Goal: Task Accomplishment & Management: Manage account settings

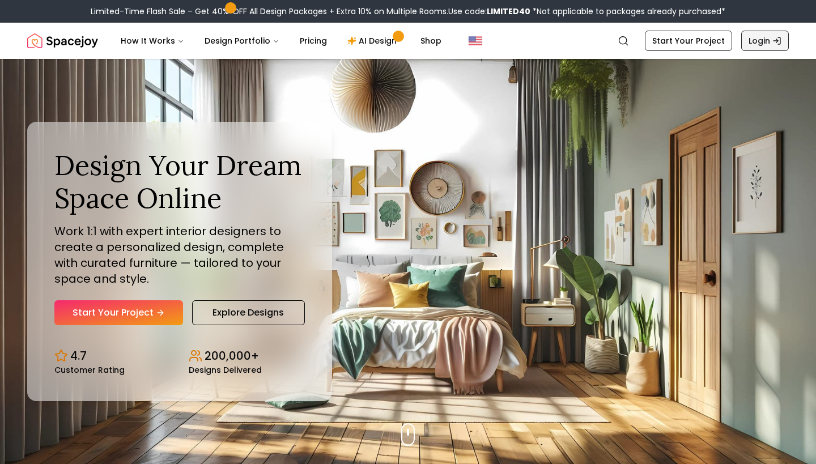
click at [763, 40] on link "Login" at bounding box center [765, 41] width 48 height 20
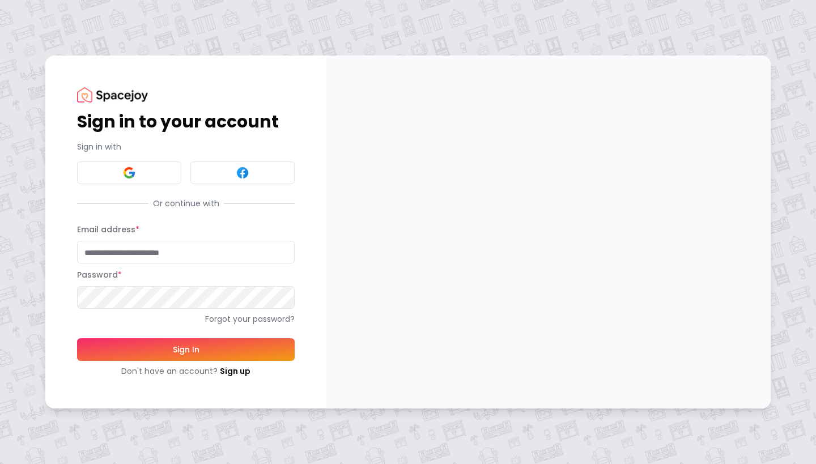
type input "**********"
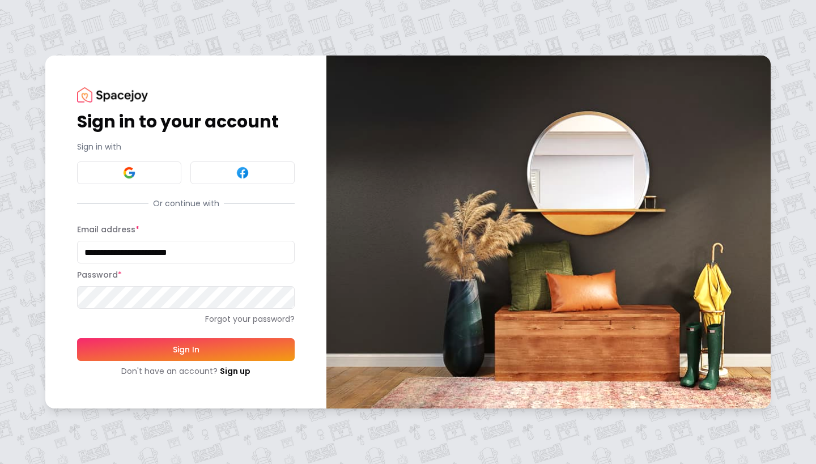
click at [249, 346] on button "Sign In" at bounding box center [186, 349] width 218 height 23
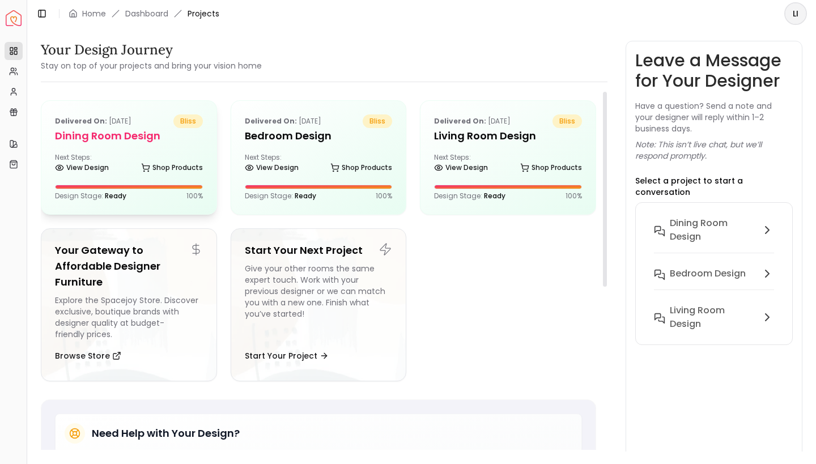
click at [107, 137] on h5 "Dining Room Design" at bounding box center [129, 136] width 148 height 16
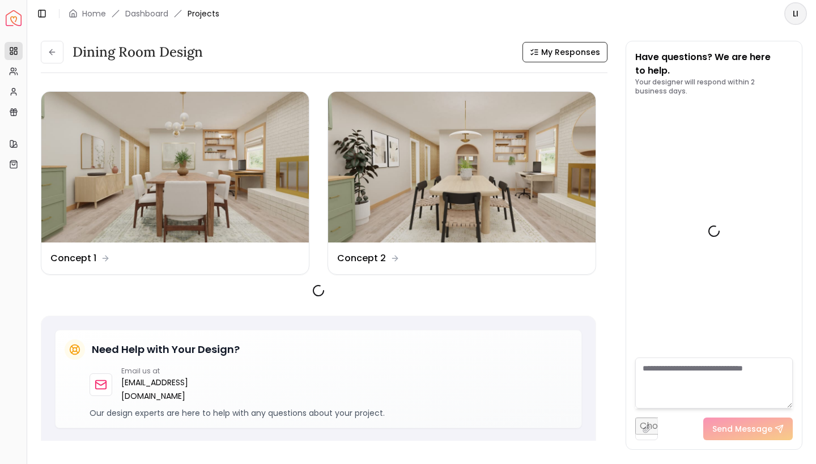
scroll to position [1325, 0]
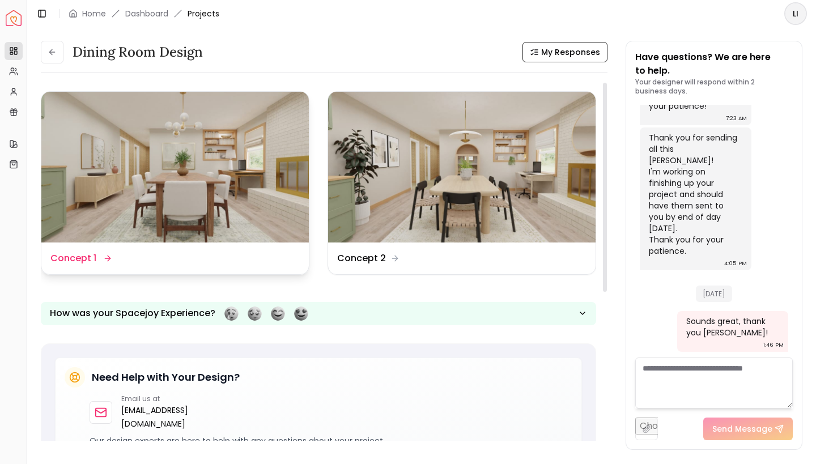
click at [189, 196] on img at bounding box center [174, 167] width 267 height 151
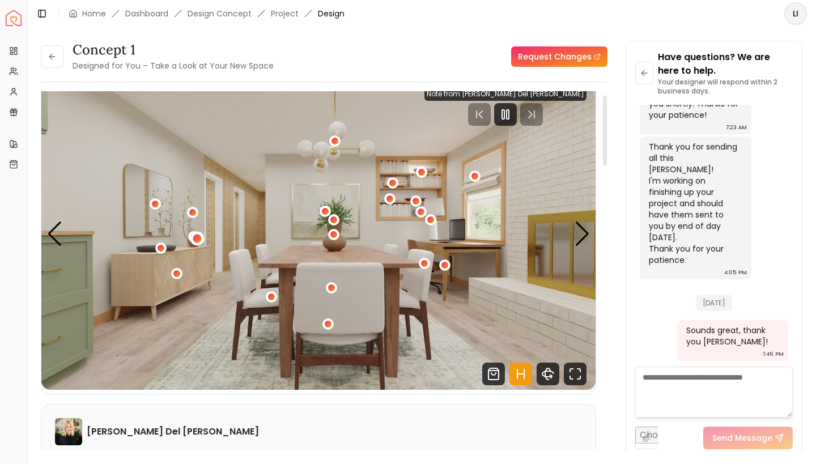
scroll to position [18, 0]
click at [583, 241] on div "Next slide" at bounding box center [581, 234] width 15 height 25
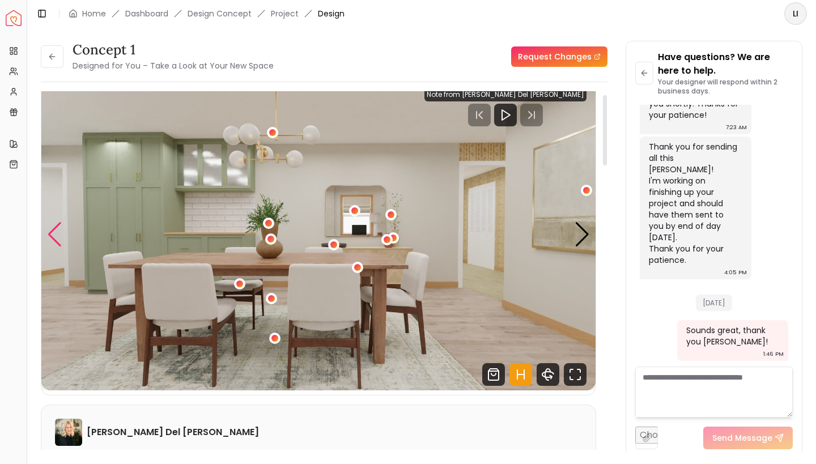
click at [52, 241] on div "Previous slide" at bounding box center [54, 234] width 15 height 25
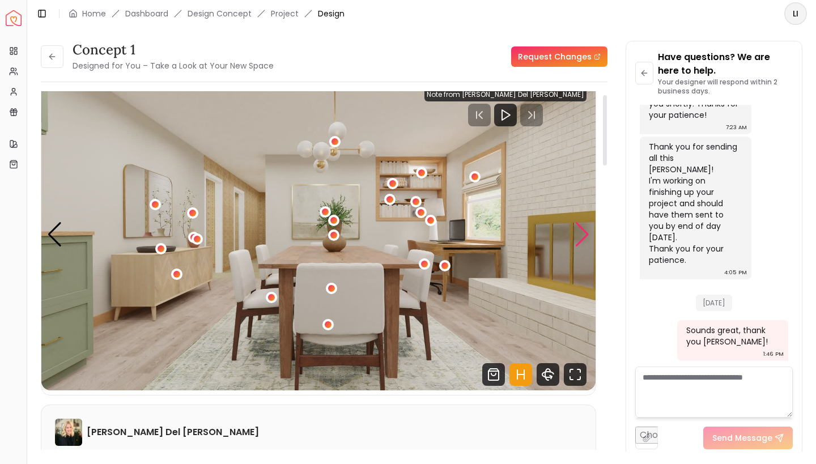
click at [577, 238] on div "Next slide" at bounding box center [581, 234] width 15 height 25
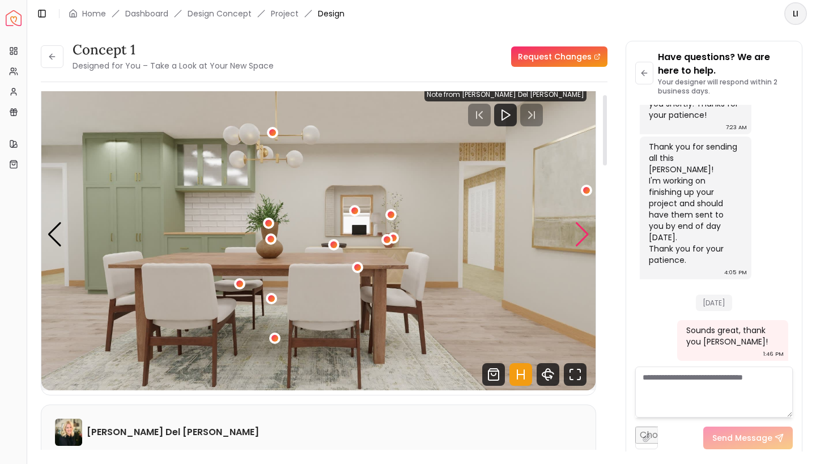
click at [582, 231] on div "Next slide" at bounding box center [581, 234] width 15 height 25
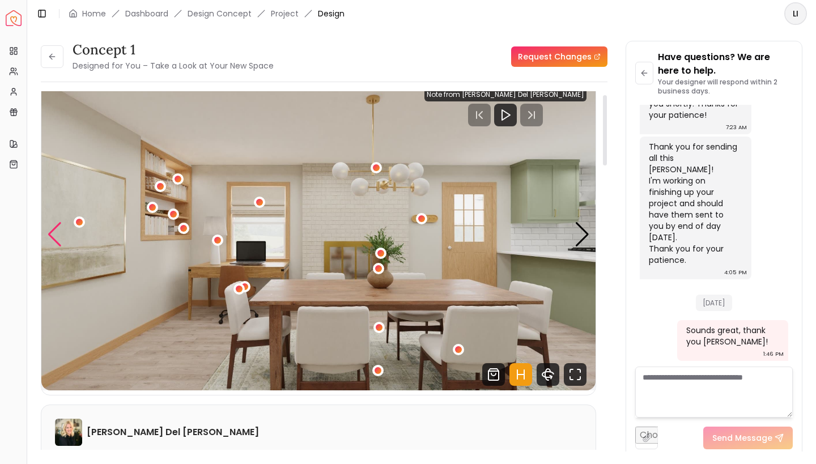
click at [56, 230] on div "Previous slide" at bounding box center [54, 234] width 15 height 25
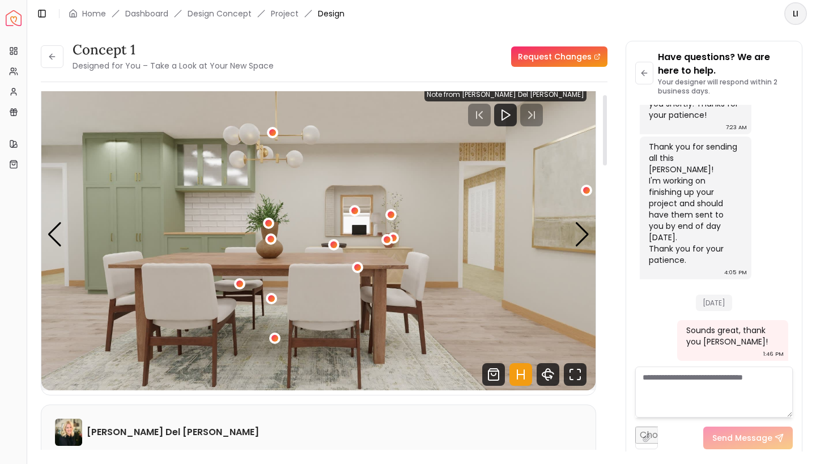
scroll to position [0, 0]
click at [585, 237] on div "Next slide" at bounding box center [581, 234] width 15 height 25
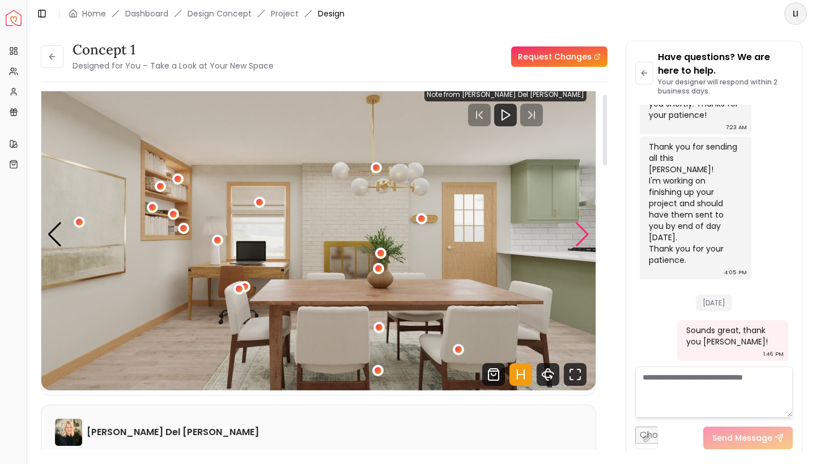
click at [581, 234] on div "Next slide" at bounding box center [581, 234] width 15 height 25
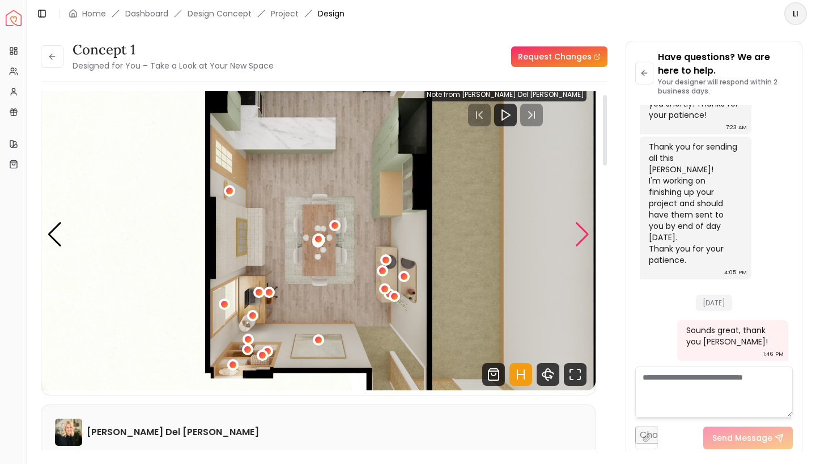
click at [583, 235] on div "Next slide" at bounding box center [581, 234] width 15 height 25
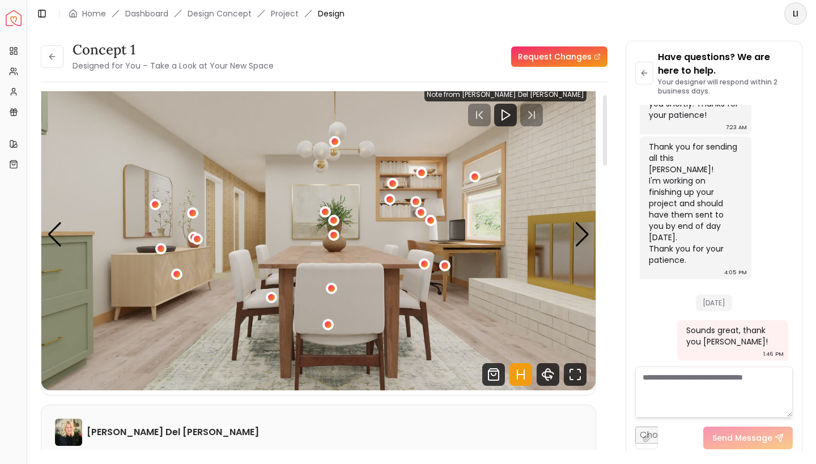
scroll to position [19, 0]
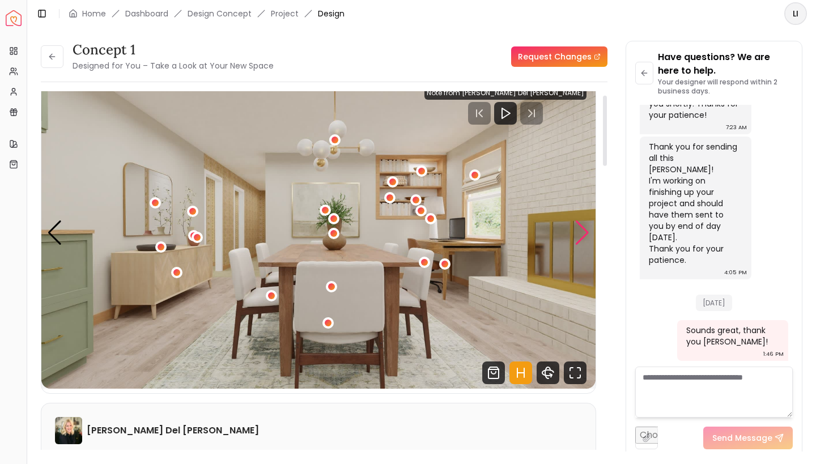
click at [588, 240] on div "Next slide" at bounding box center [581, 232] width 15 height 25
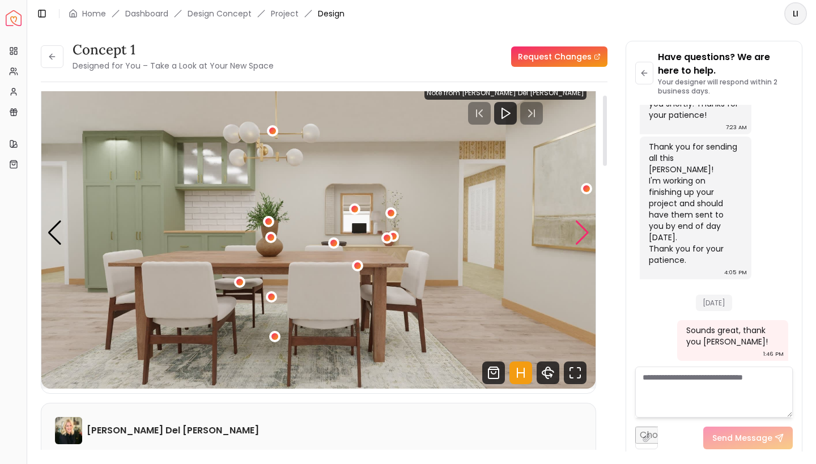
click at [581, 228] on div "Next slide" at bounding box center [581, 232] width 15 height 25
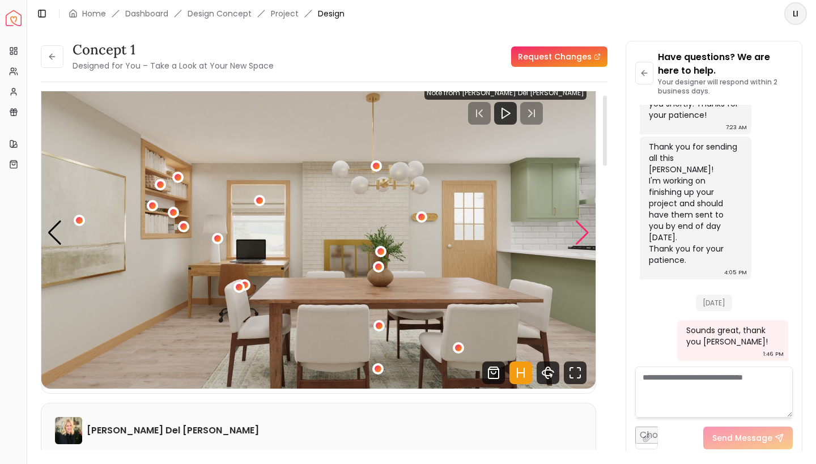
click at [581, 228] on div "Next slide" at bounding box center [581, 232] width 15 height 25
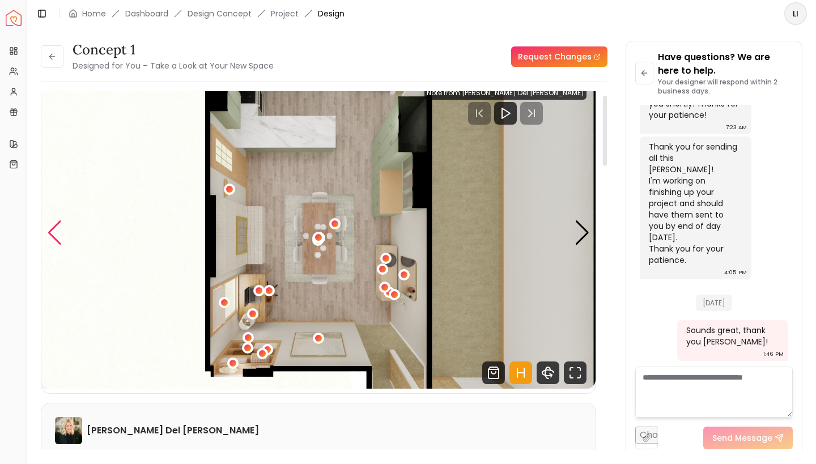
click at [58, 238] on div "Previous slide" at bounding box center [54, 232] width 15 height 25
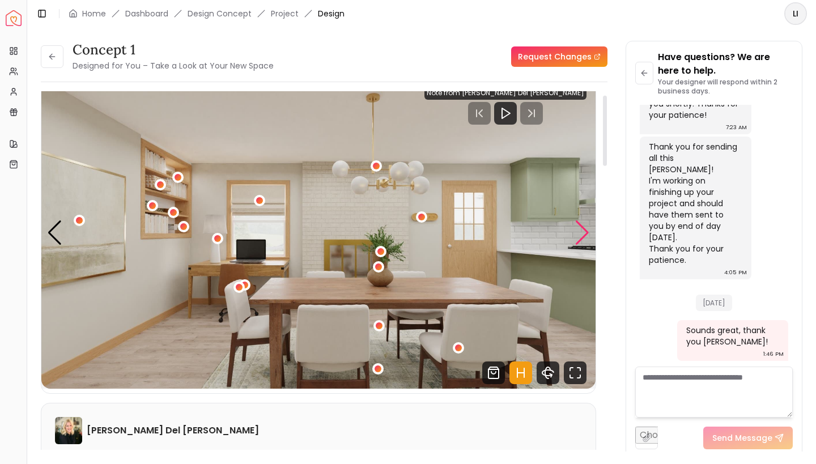
click at [581, 229] on div "Next slide" at bounding box center [581, 232] width 15 height 25
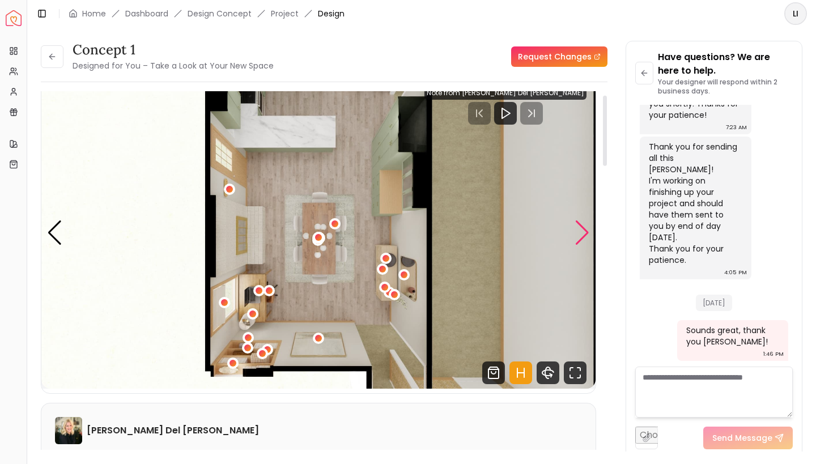
click at [581, 229] on div "Next slide" at bounding box center [581, 232] width 15 height 25
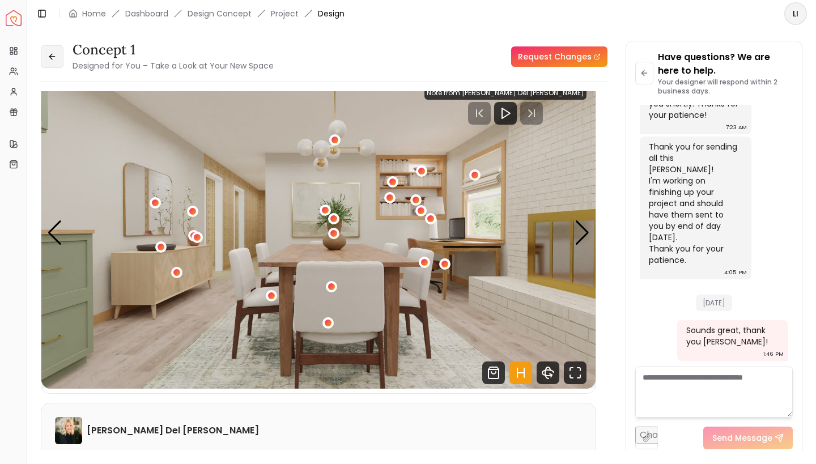
click at [50, 58] on icon at bounding box center [52, 56] width 9 height 9
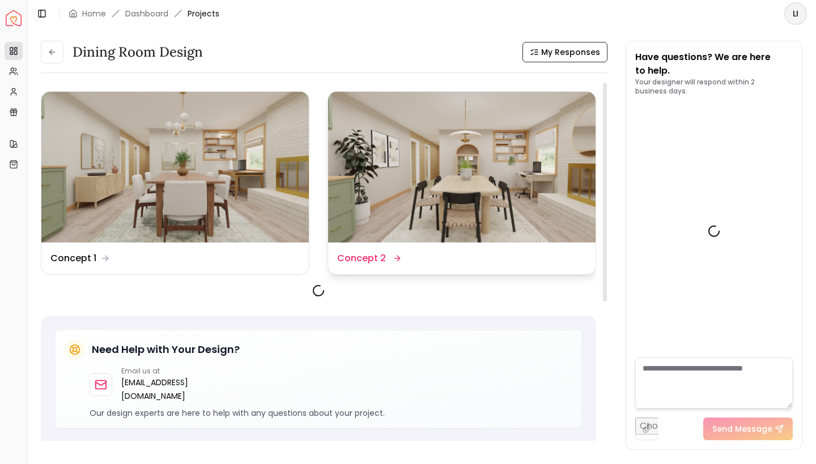
scroll to position [1325, 0]
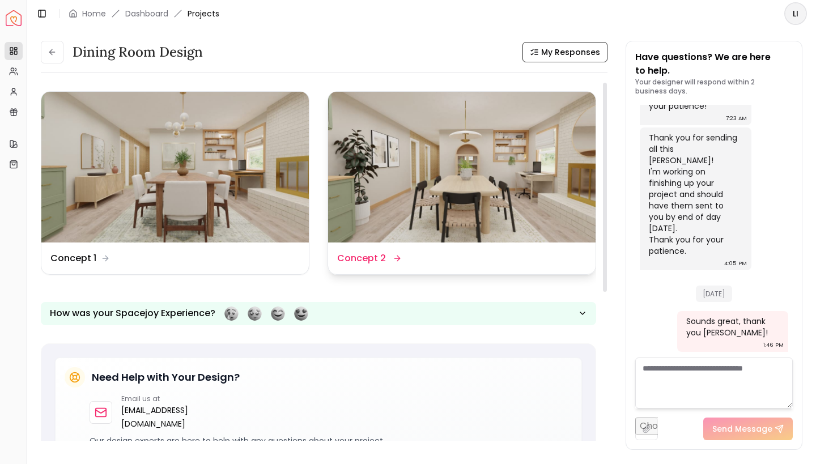
click at [364, 271] on div "Design Name Concept 2" at bounding box center [461, 258] width 267 height 32
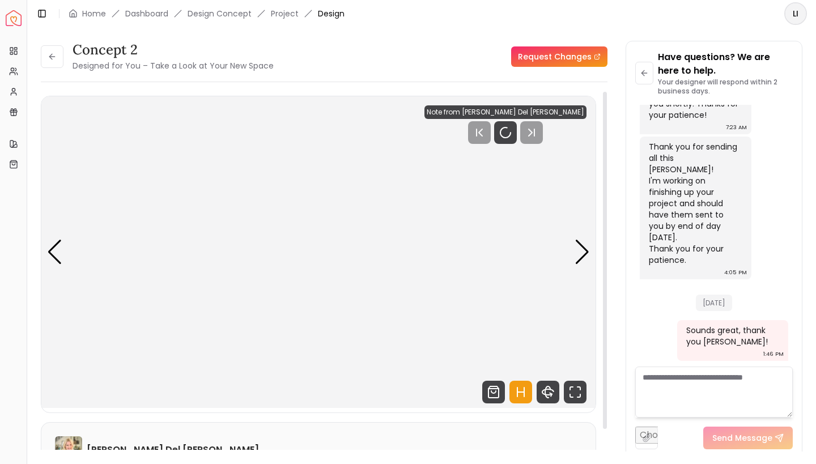
scroll to position [1316, 0]
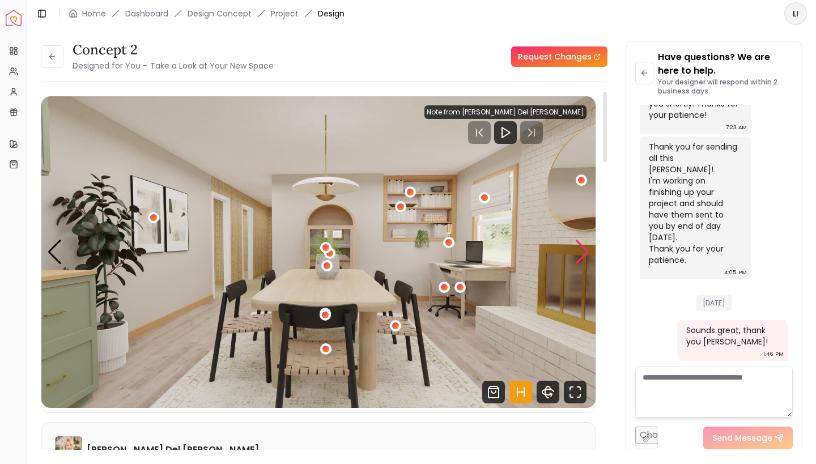
click at [583, 246] on div "Next slide" at bounding box center [581, 252] width 15 height 25
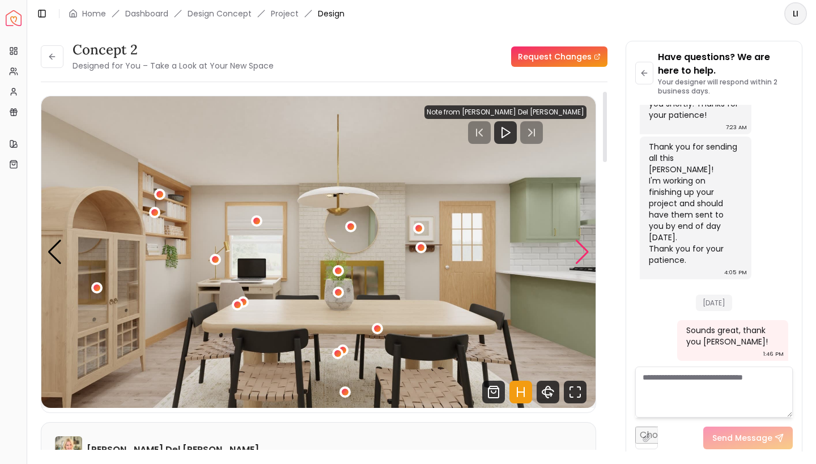
click at [584, 256] on div "Next slide" at bounding box center [581, 252] width 15 height 25
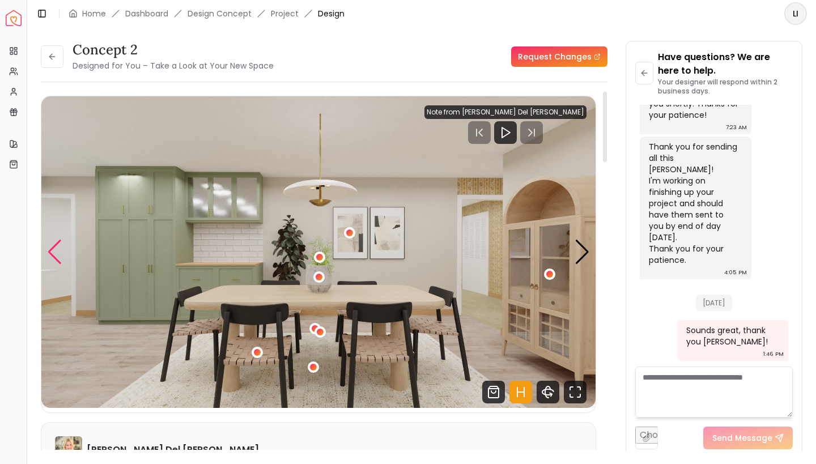
click at [53, 254] on div "Previous slide" at bounding box center [54, 252] width 15 height 25
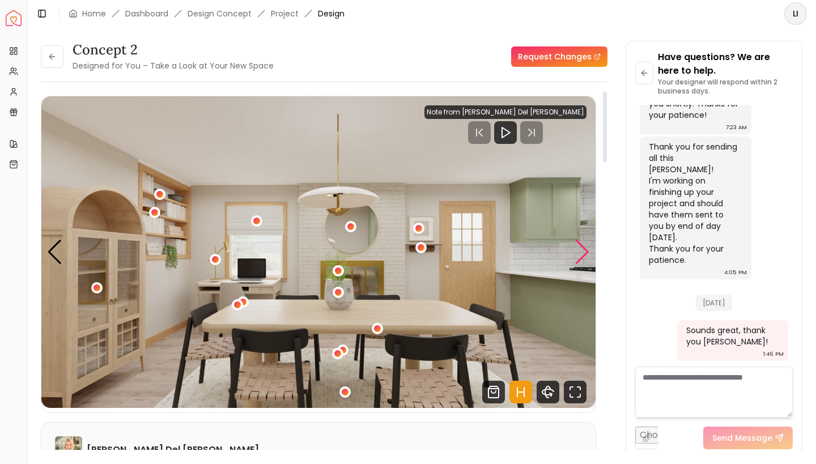
click at [586, 249] on div "Next slide" at bounding box center [581, 252] width 15 height 25
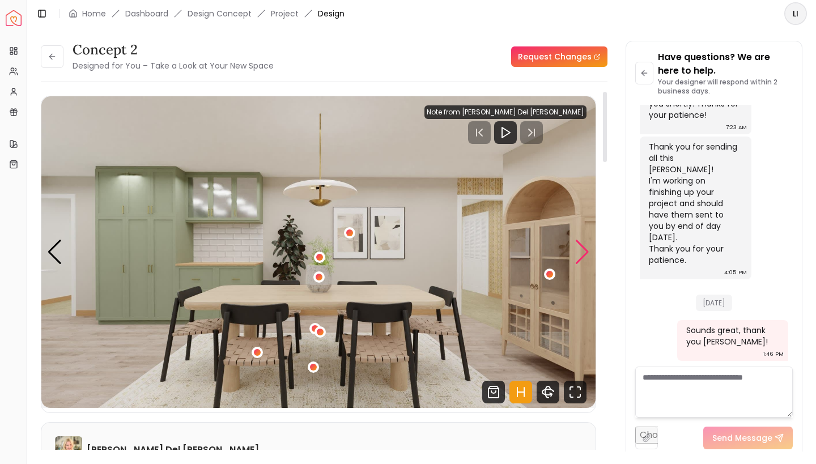
click at [586, 252] on div "Next slide" at bounding box center [581, 252] width 15 height 25
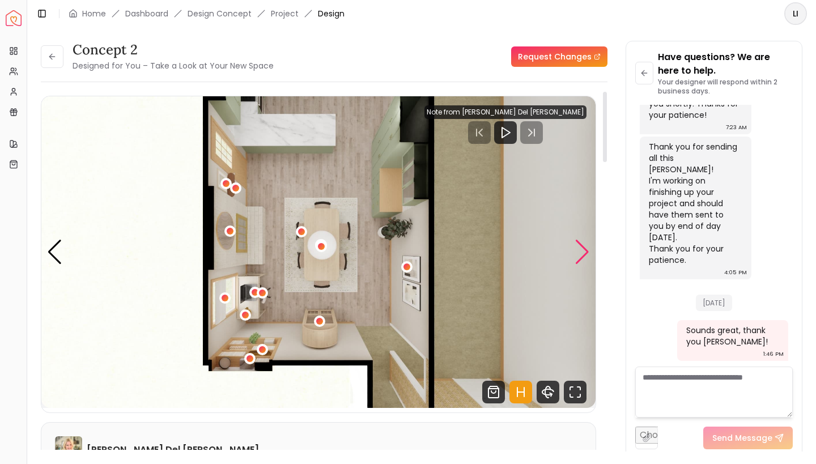
click at [580, 251] on div "Next slide" at bounding box center [581, 252] width 15 height 25
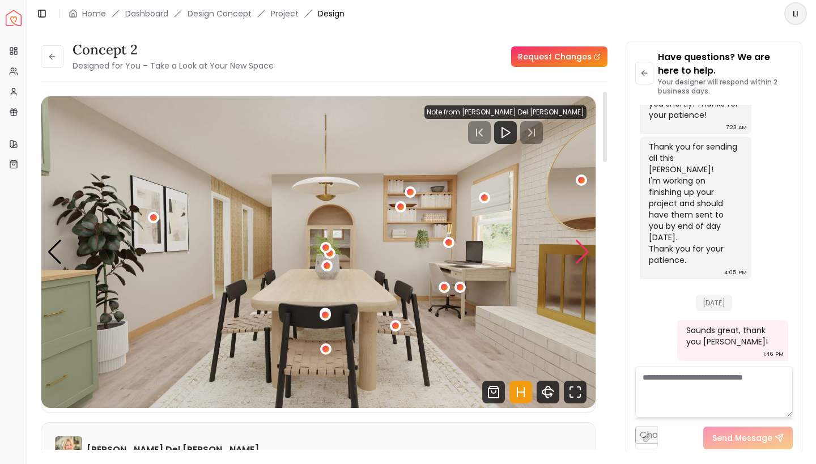
click at [584, 252] on div "Next slide" at bounding box center [581, 252] width 15 height 25
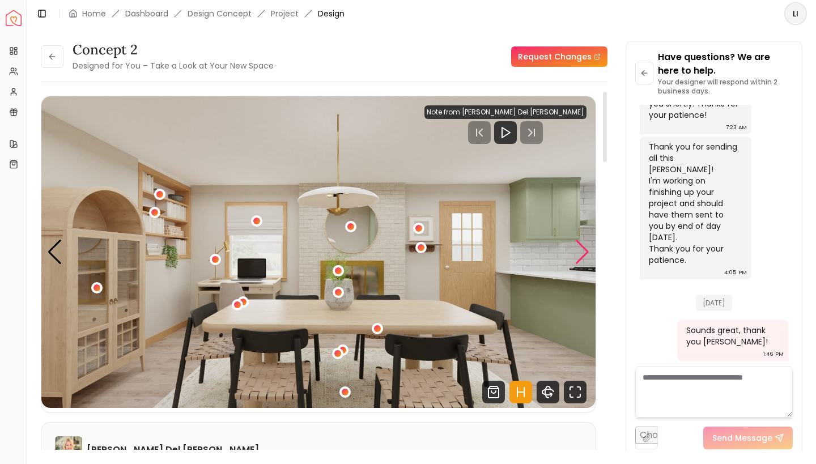
click at [584, 253] on div "Next slide" at bounding box center [581, 252] width 15 height 25
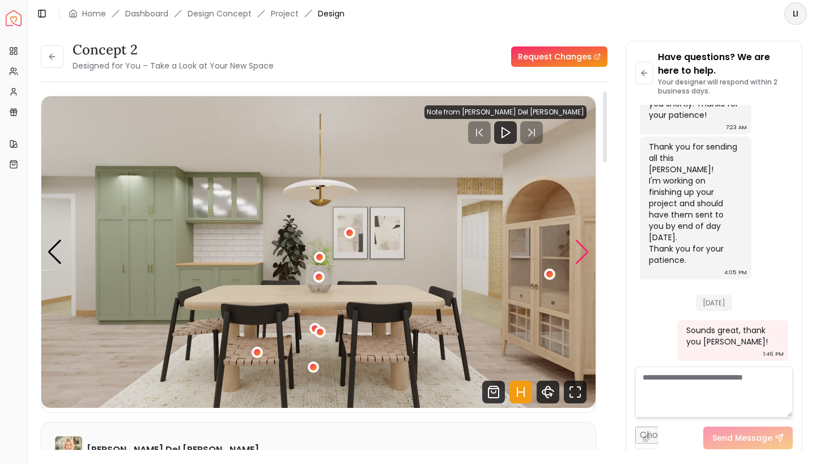
click at [583, 252] on div "Next slide" at bounding box center [581, 252] width 15 height 25
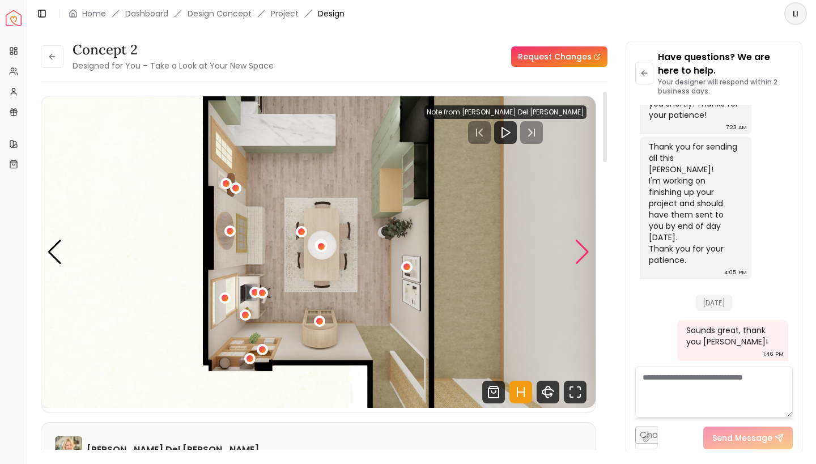
click at [585, 252] on div "Next slide" at bounding box center [581, 252] width 15 height 25
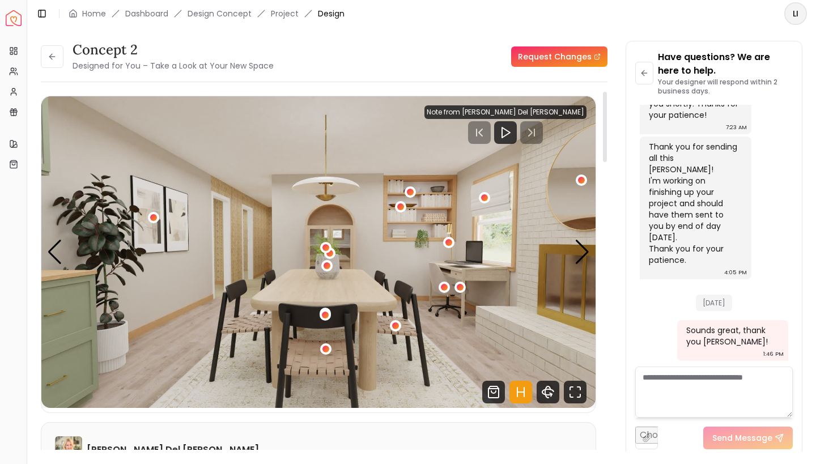
scroll to position [0, 0]
click at [58, 56] on button at bounding box center [52, 56] width 23 height 23
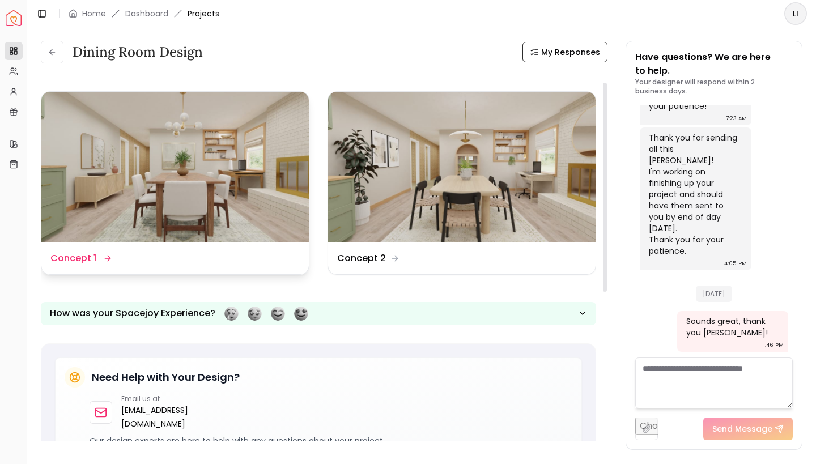
click at [204, 228] on img at bounding box center [174, 167] width 267 height 151
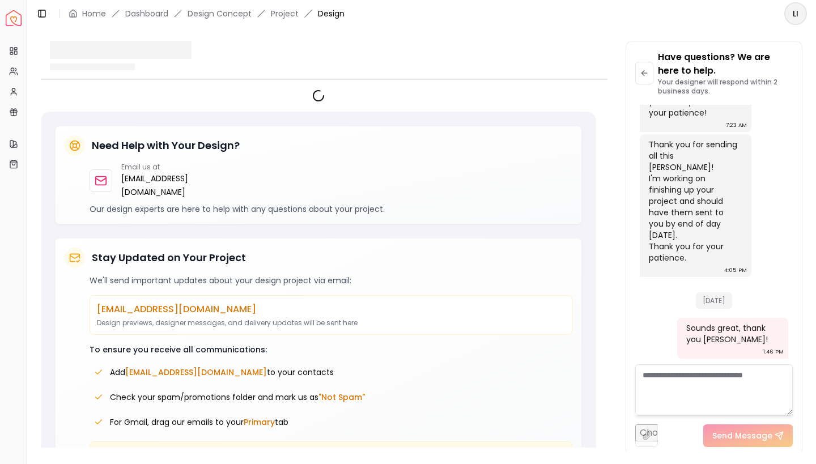
scroll to position [1316, 0]
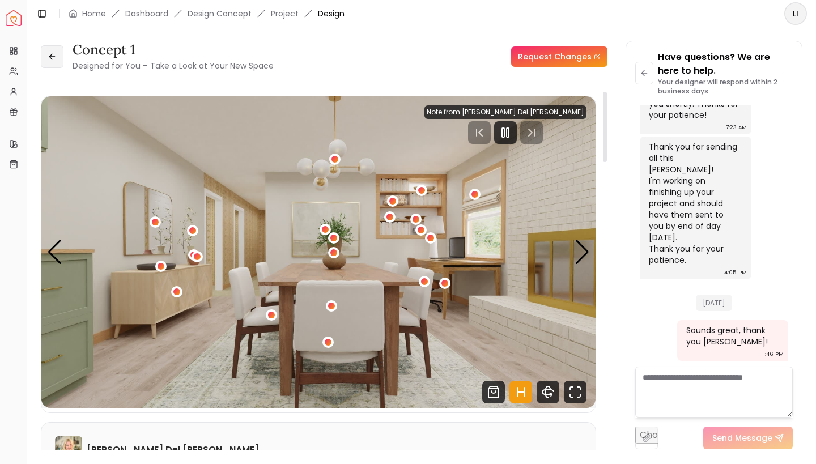
click at [53, 54] on icon at bounding box center [52, 56] width 9 height 9
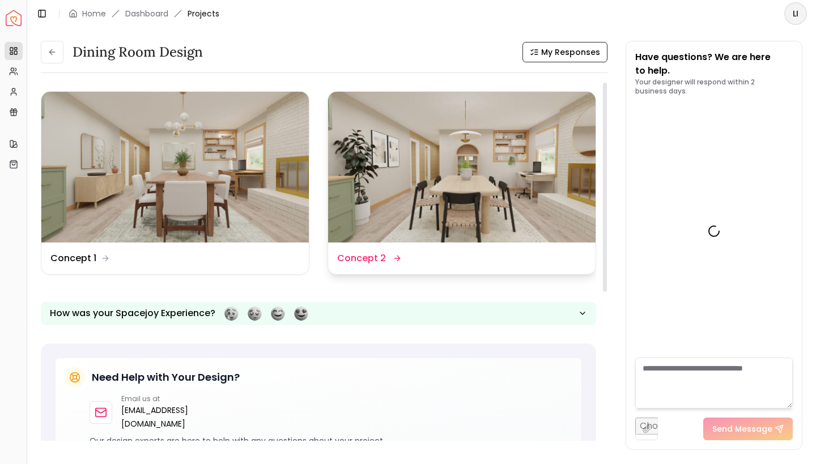
scroll to position [1325, 0]
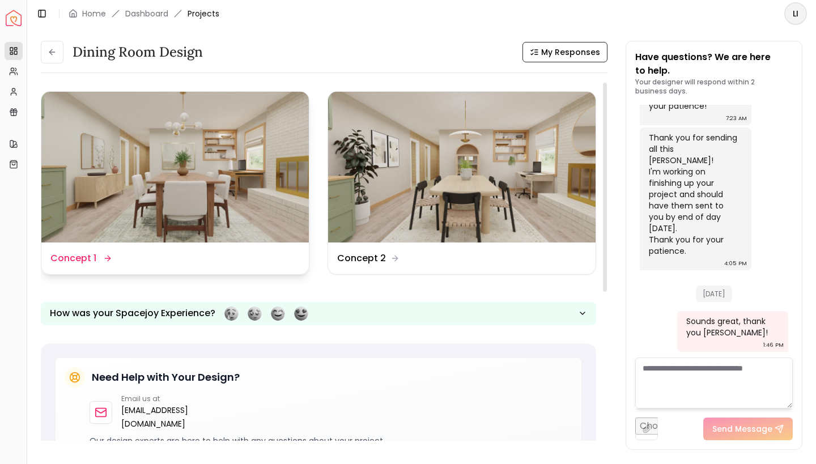
click at [80, 256] on dd "Concept 1" at bounding box center [73, 259] width 46 height 14
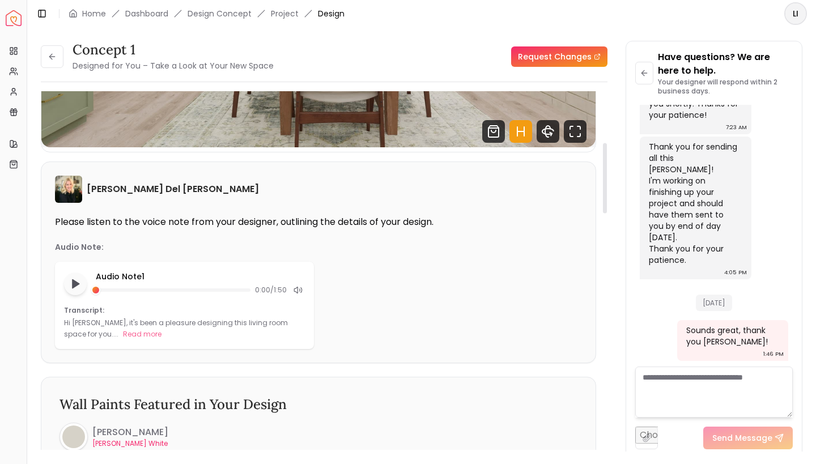
scroll to position [264, 0]
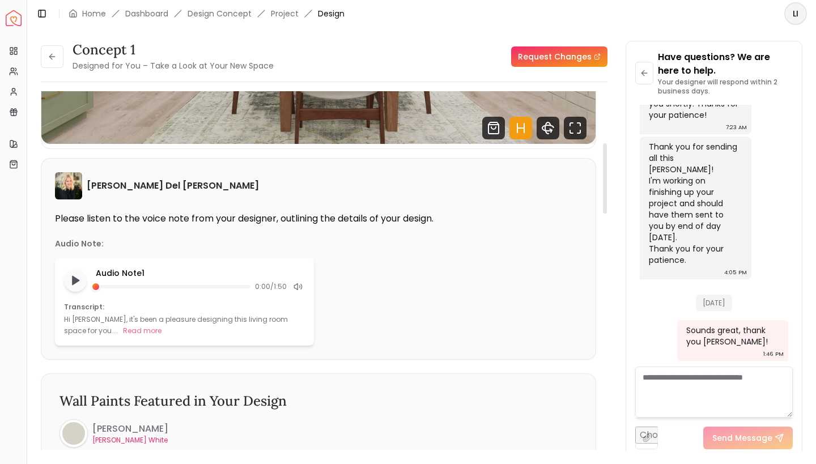
click at [82, 292] on div "Audio Note 1 0:00 / 1:50" at bounding box center [184, 280] width 241 height 26
click at [84, 278] on button "Play audio note" at bounding box center [75, 280] width 23 height 23
click at [84, 278] on button "Pause audio note" at bounding box center [75, 281] width 24 height 24
click at [297, 286] on icon at bounding box center [295, 287] width 3 height 6
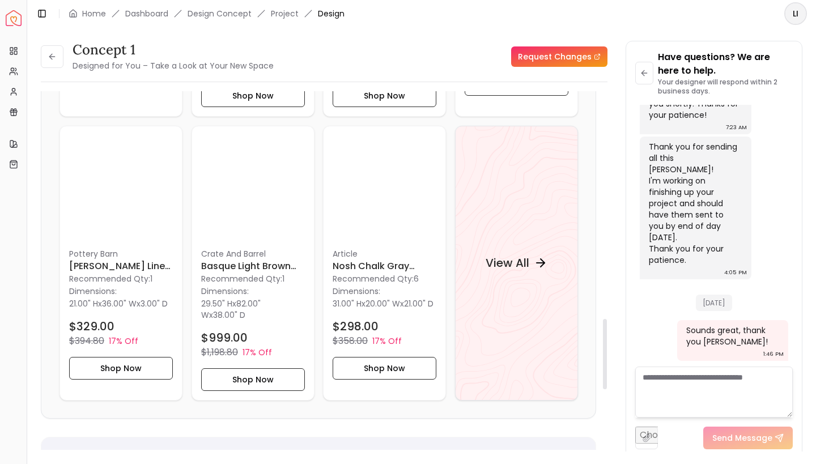
scroll to position [1163, 0]
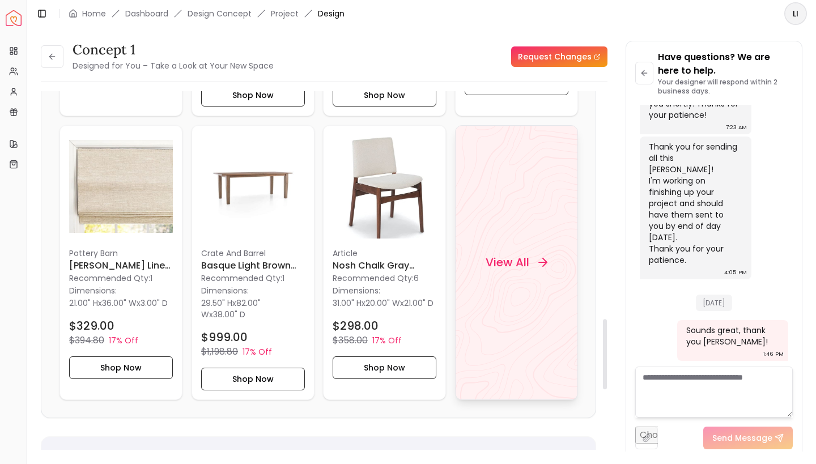
click at [521, 271] on div "View All" at bounding box center [515, 262] width 89 height 34
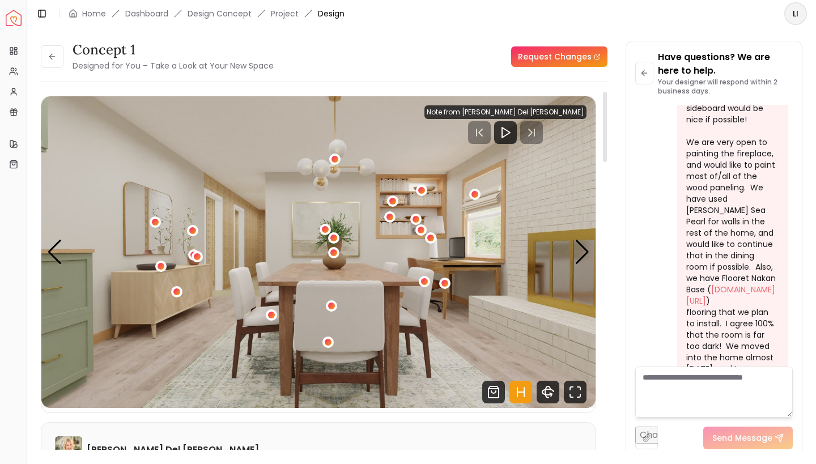
scroll to position [0, 0]
click at [704, 372] on textarea at bounding box center [714, 392] width 158 height 51
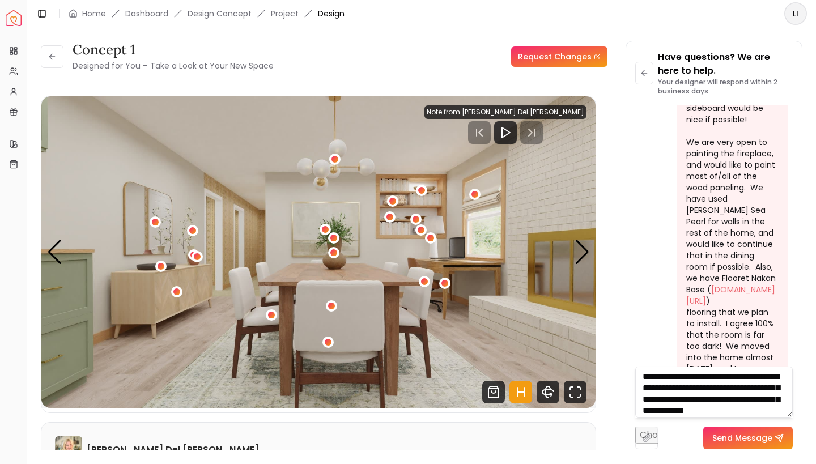
scroll to position [12, 0]
type textarea "**********"
click at [744, 437] on button "Send Message" at bounding box center [748, 438] width 90 height 23
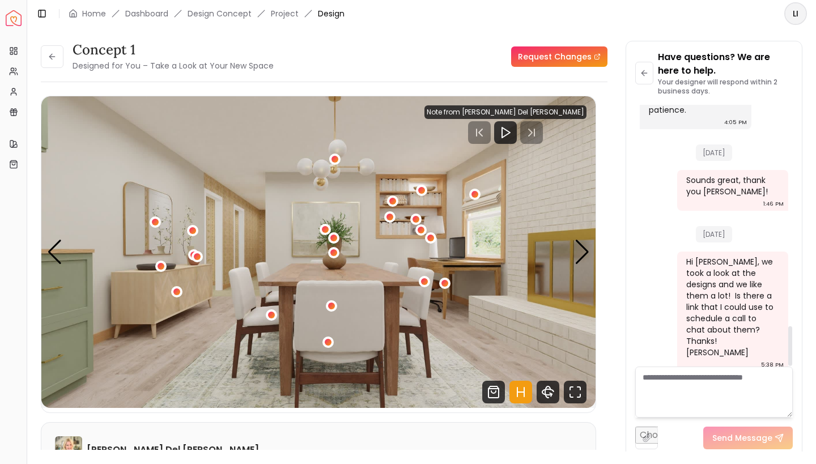
scroll to position [1454, 0]
click at [52, 57] on icon at bounding box center [51, 57] width 5 height 0
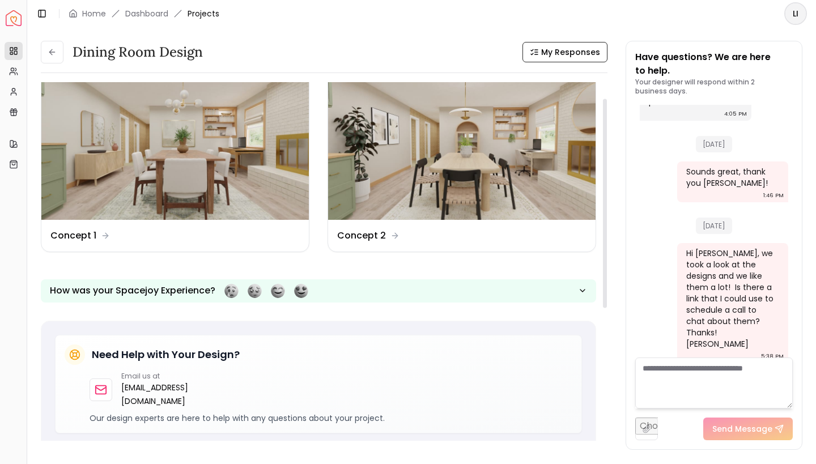
scroll to position [29, 0]
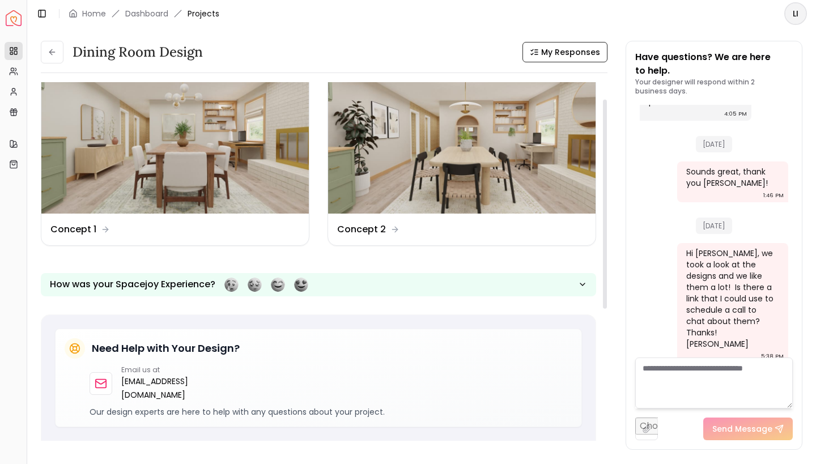
click at [45, 65] on div "Dining Room Design My Responses Dining Room Design My Responses Design Name Con…" at bounding box center [324, 245] width 567 height 409
click at [56, 40] on div "Dining Room Design My Responses Dining Room Design My Responses Design Name Con…" at bounding box center [421, 239] width 789 height 424
click at [55, 53] on icon at bounding box center [52, 52] width 9 height 9
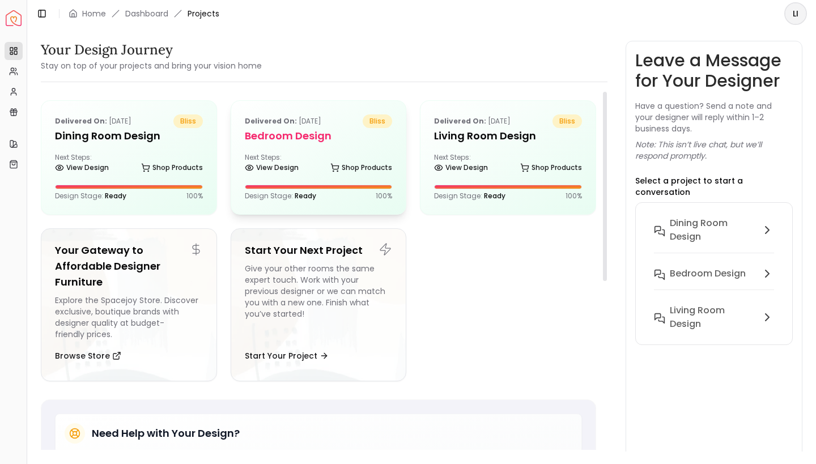
click at [344, 158] on div "Next Steps: View Design Shop Products" at bounding box center [319, 164] width 148 height 23
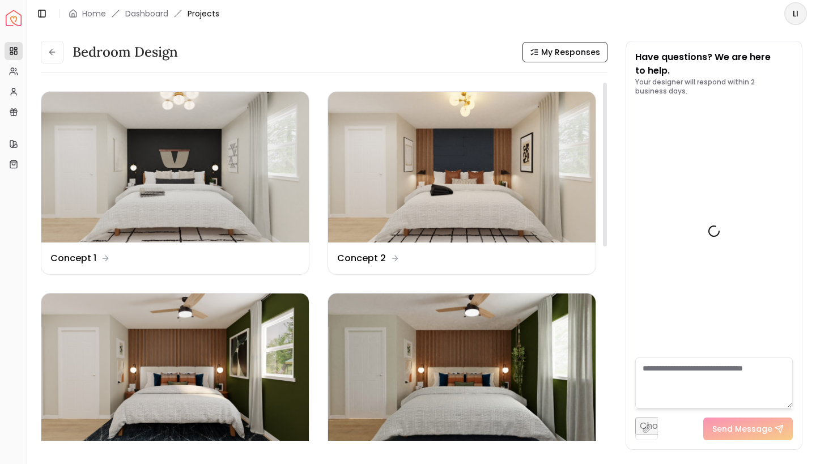
scroll to position [1898, 0]
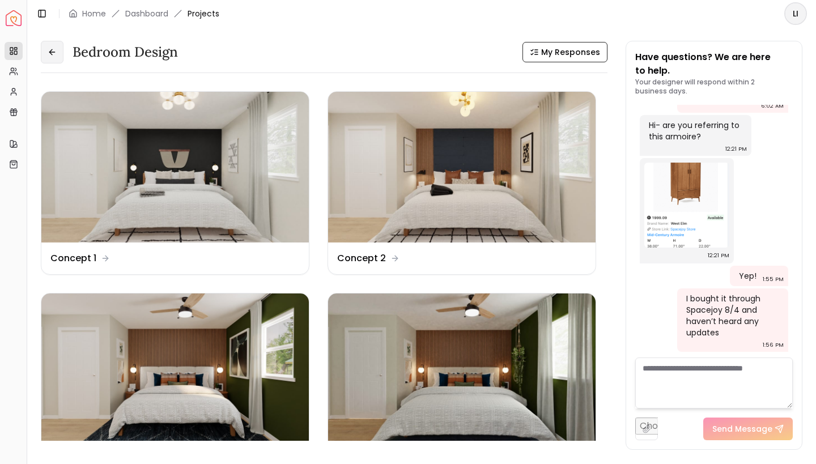
click at [56, 54] on icon at bounding box center [52, 52] width 9 height 9
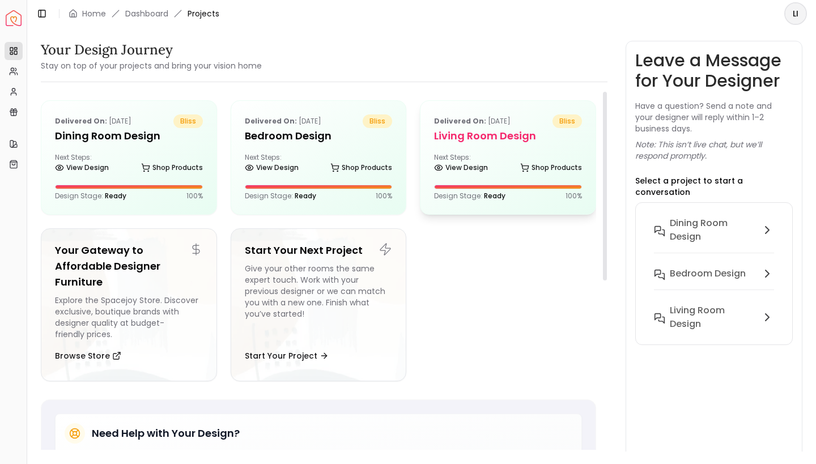
click at [489, 133] on h5 "Living Room Design" at bounding box center [508, 136] width 148 height 16
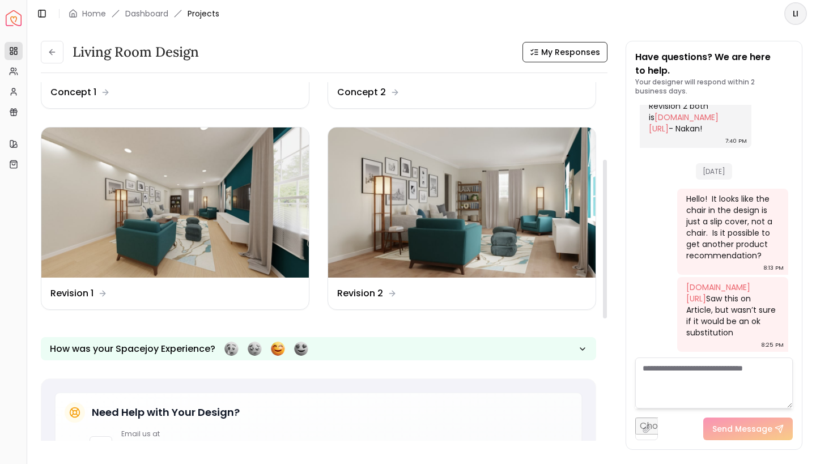
scroll to position [164, 0]
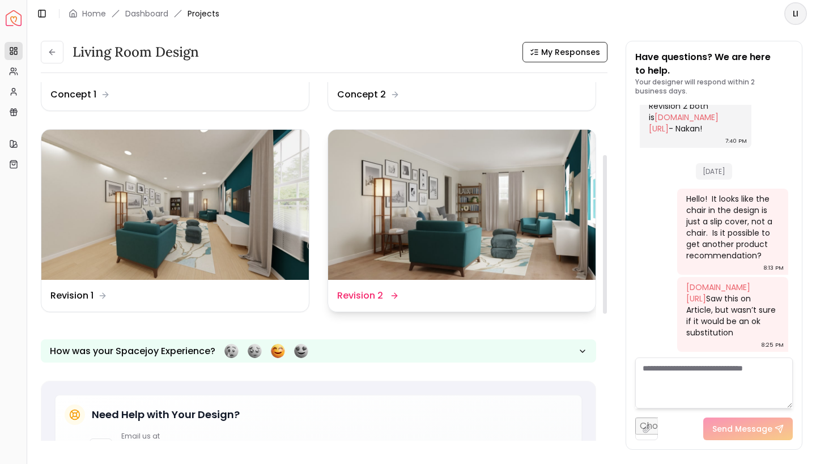
click at [537, 239] on img at bounding box center [461, 205] width 267 height 151
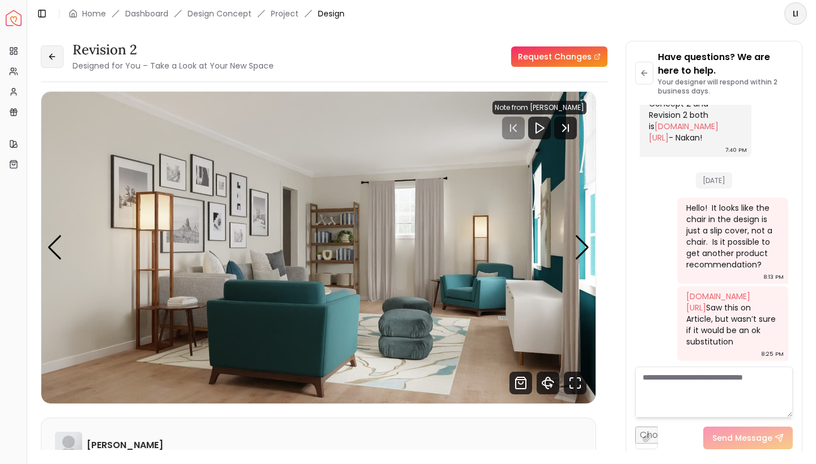
click at [57, 59] on button at bounding box center [52, 56] width 23 height 23
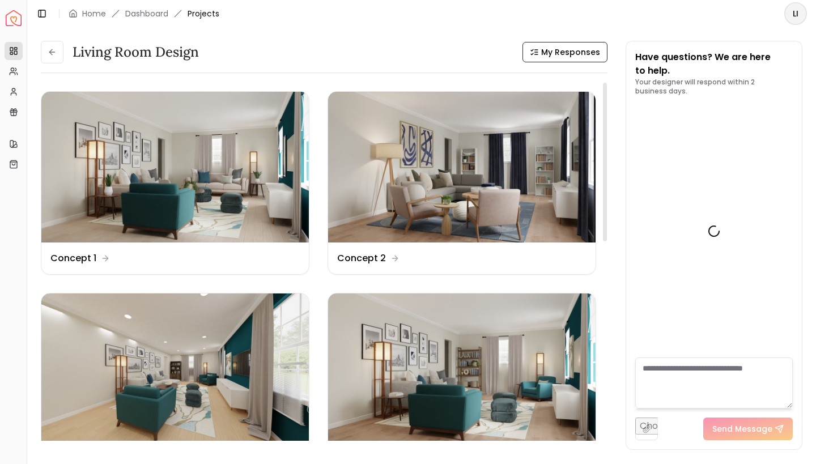
scroll to position [1794, 0]
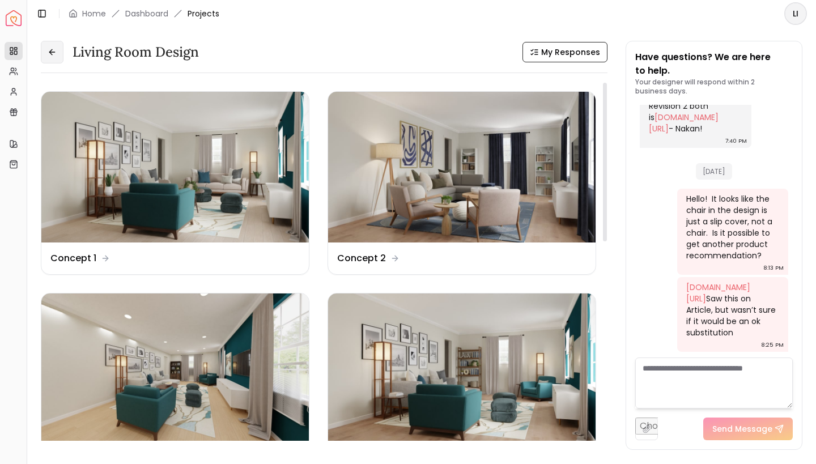
click at [55, 53] on icon at bounding box center [52, 52] width 9 height 9
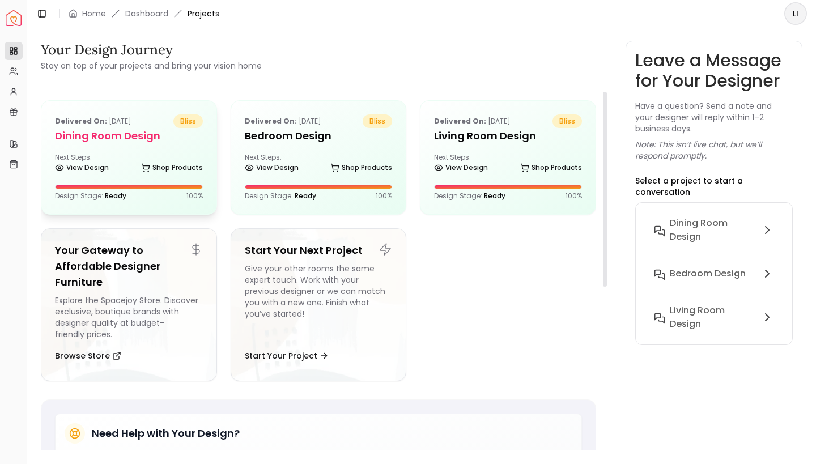
click at [114, 144] on div "Delivered on: Aug 11, 2025 bliss Dining Room Design Next Steps: View Design Sho…" at bounding box center [128, 157] width 175 height 113
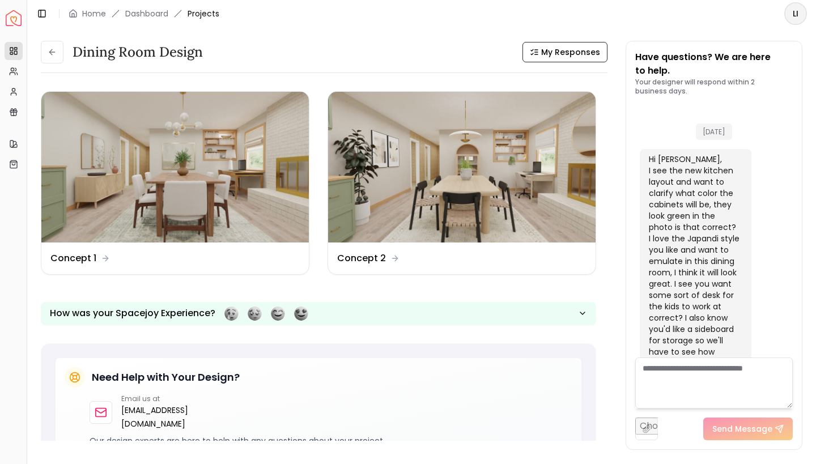
scroll to position [1463, 0]
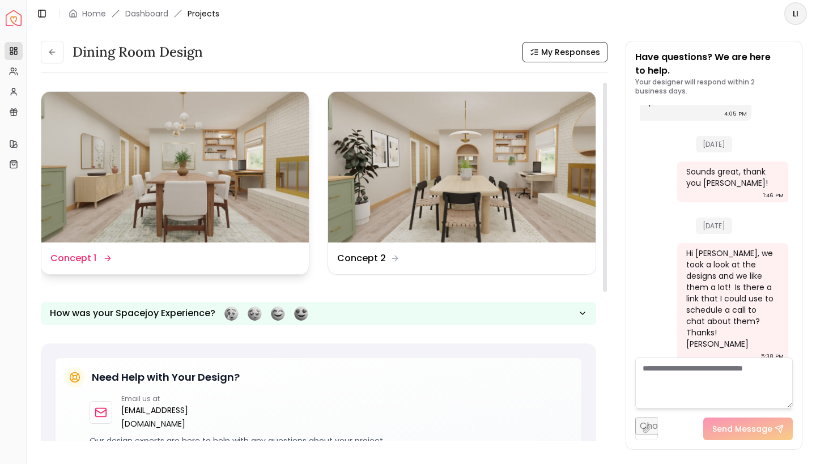
click at [146, 247] on div "Design Name Concept 1" at bounding box center [174, 258] width 267 height 32
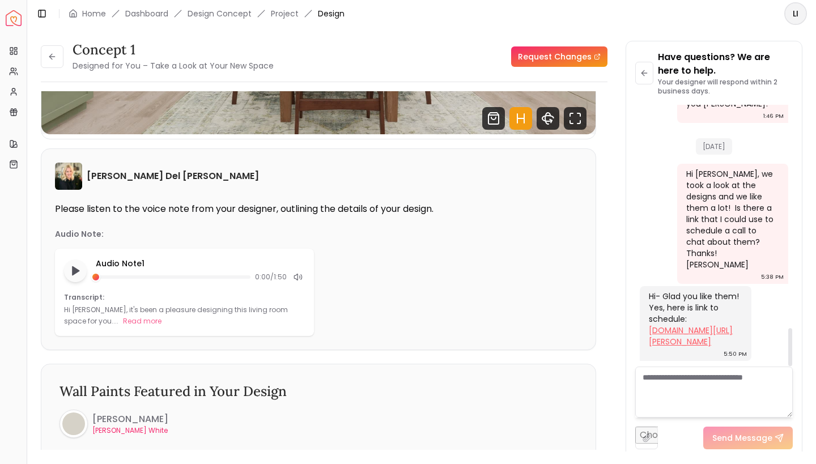
click at [663, 326] on link "calendly.com/tina-martin-ony/design-consultation" at bounding box center [691, 336] width 84 height 23
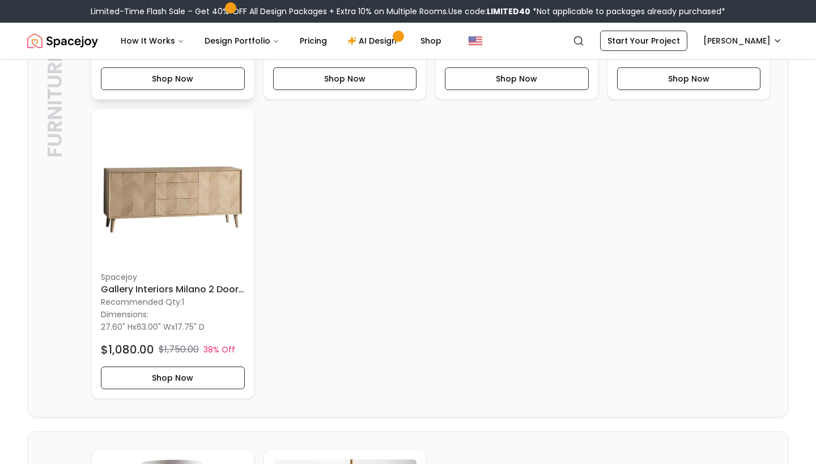
scroll to position [1483, 0]
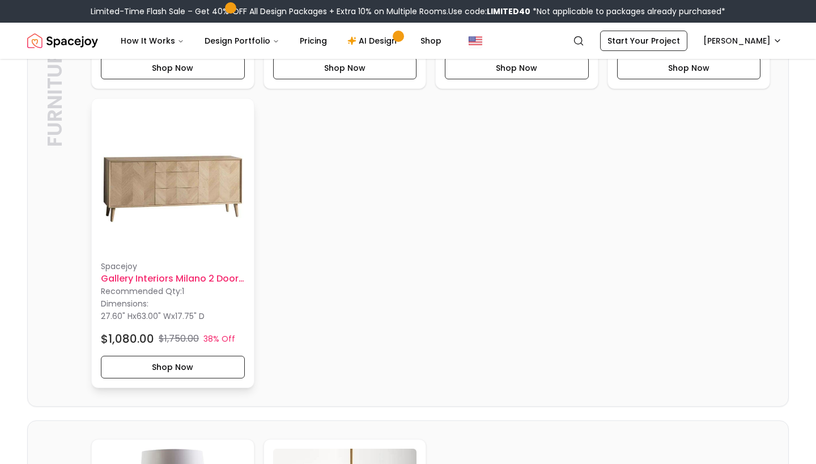
click at [163, 278] on h6 "Gallery Interiors Milano 2 Door 3 Drawer Sideboard" at bounding box center [173, 279] width 144 height 14
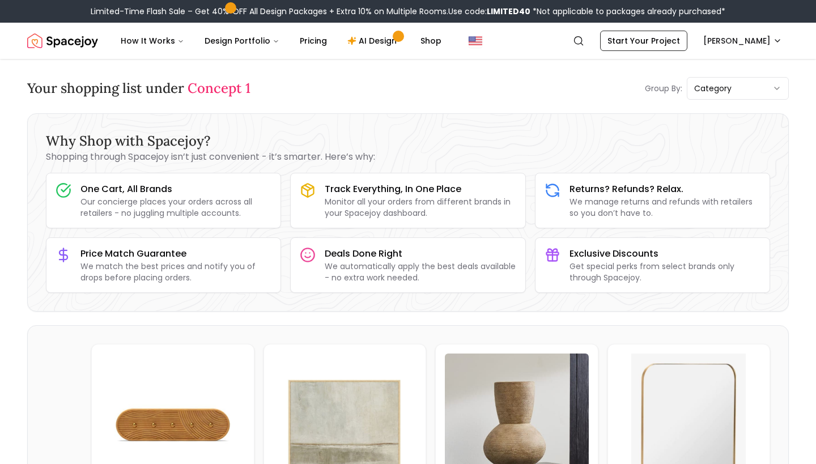
scroll to position [0, 0]
